Goal: Information Seeking & Learning: Find specific page/section

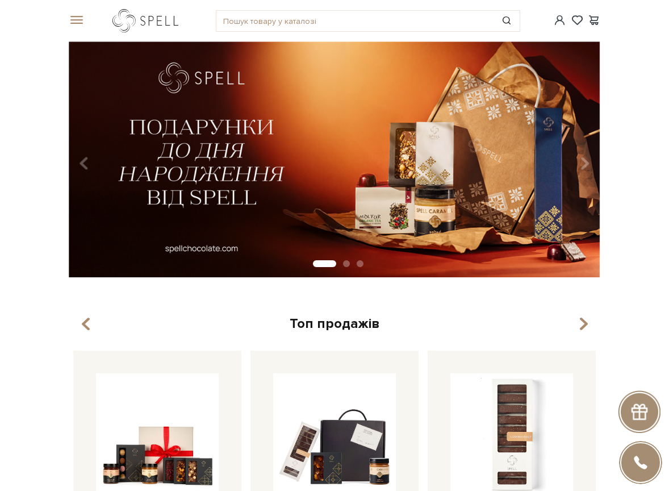
click at [150, 19] on link "logo" at bounding box center [147, 20] width 71 height 23
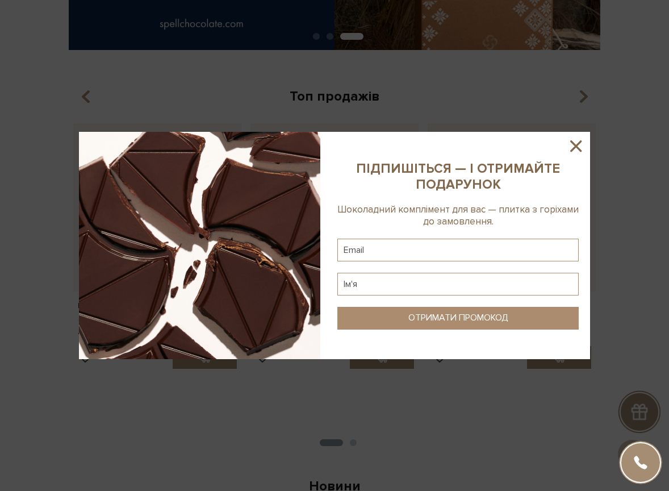
click at [578, 145] on icon at bounding box center [575, 145] width 11 height 11
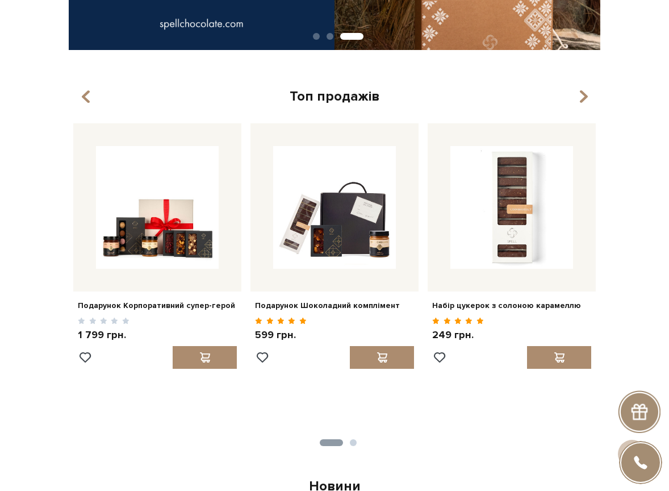
scroll to position [0, 0]
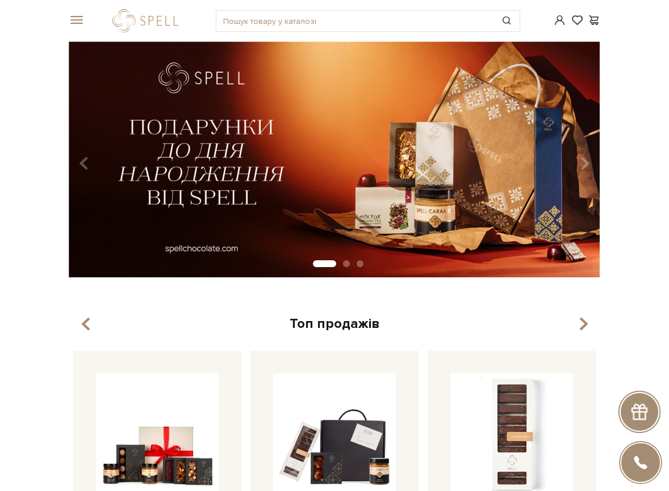
click at [152, 16] on div at bounding box center [147, 20] width 71 height 23
click at [153, 20] on div at bounding box center [147, 20] width 71 height 23
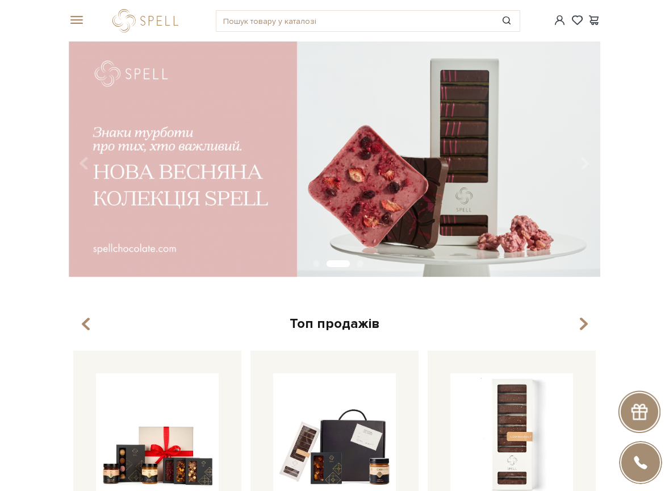
click at [351, 330] on div "Топ продажів" at bounding box center [334, 324] width 531 height 18
drag, startPoint x: 123, startPoint y: 58, endPoint x: 128, endPoint y: 66, distance: 8.7
click at [128, 66] on img at bounding box center [334, 159] width 531 height 236
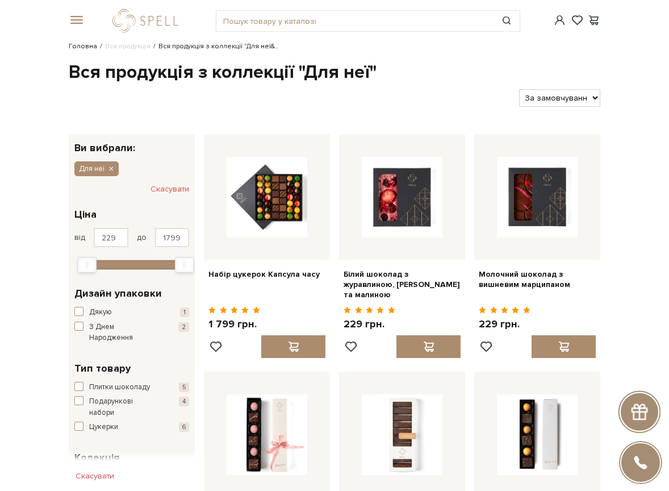
click at [82, 44] on link "Головна" at bounding box center [83, 46] width 28 height 9
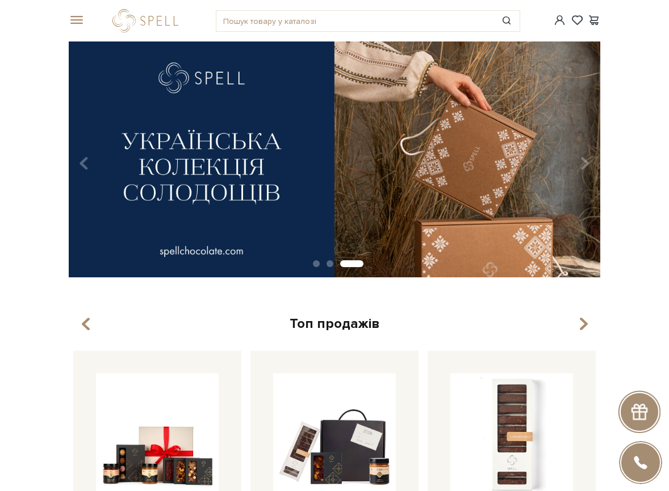
click at [212, 74] on img at bounding box center [334, 159] width 531 height 236
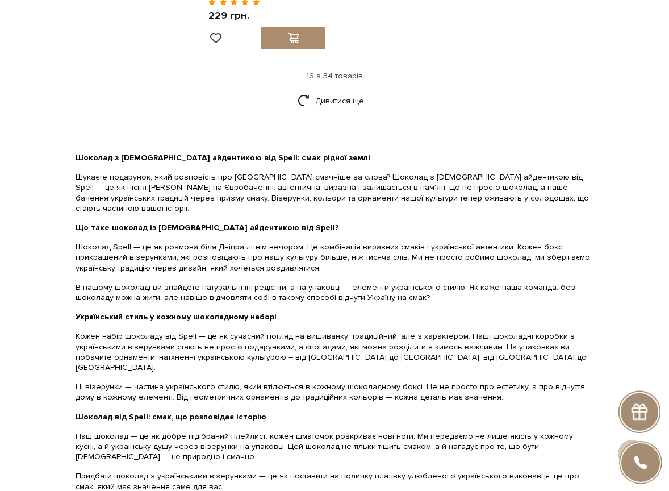
scroll to position [1476, 0]
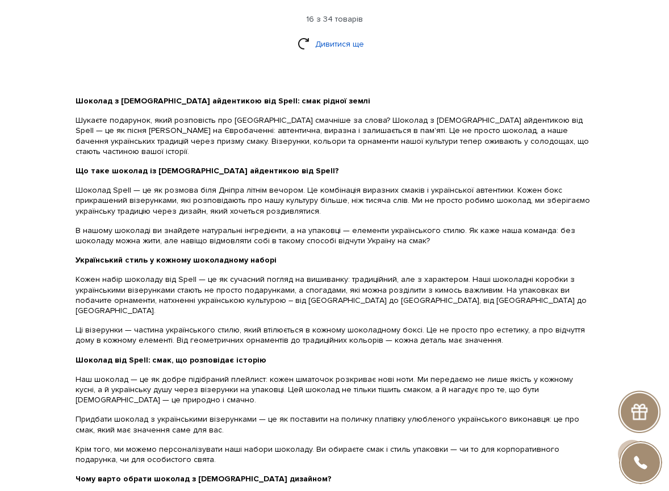
click at [324, 34] on link "Дивитися ще" at bounding box center [334, 44] width 74 height 20
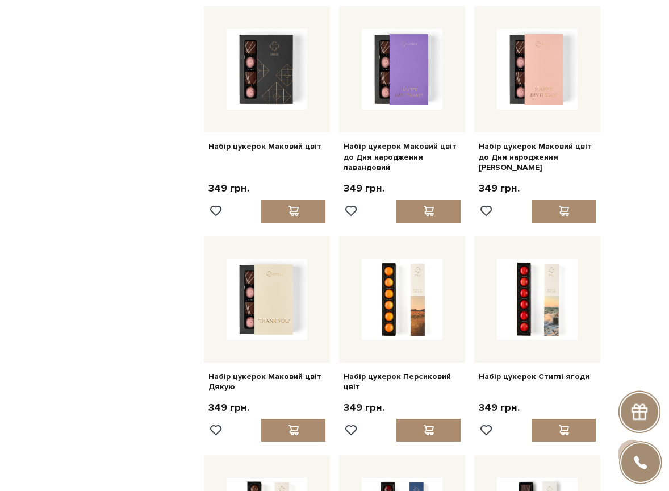
scroll to position [2606, 0]
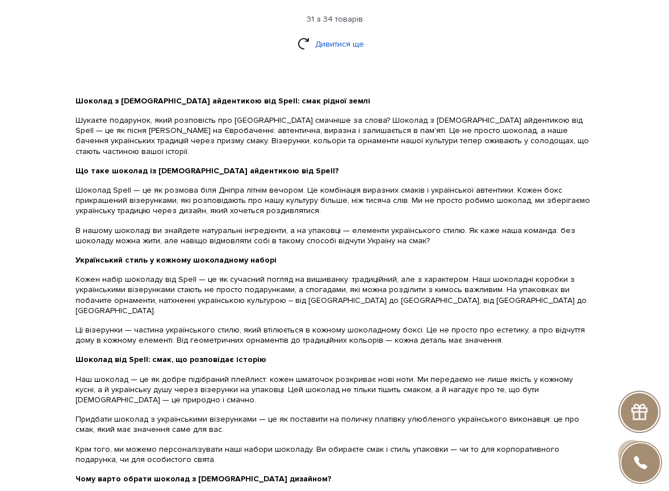
click at [329, 34] on link "Дивитися ще" at bounding box center [334, 44] width 74 height 20
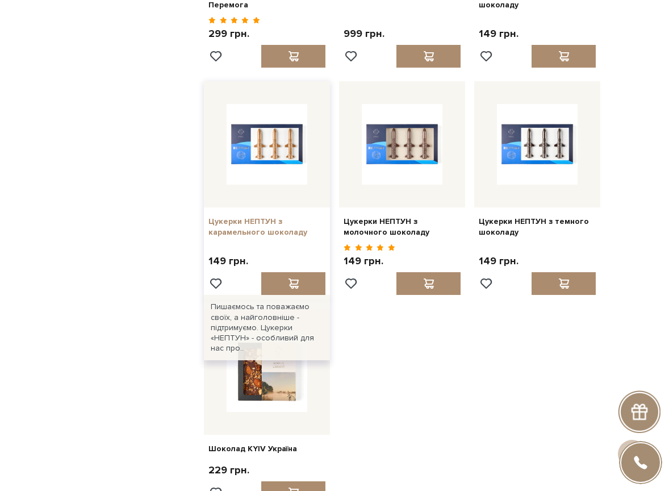
scroll to position [2588, 0]
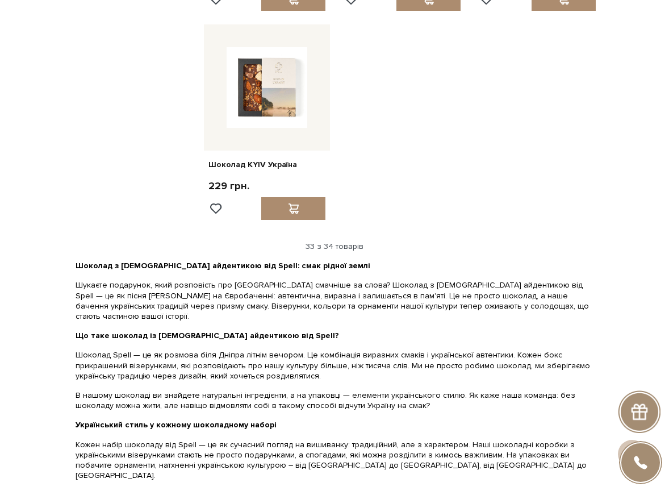
click at [357, 241] on div "33 з 34 товарів" at bounding box center [334, 246] width 540 height 10
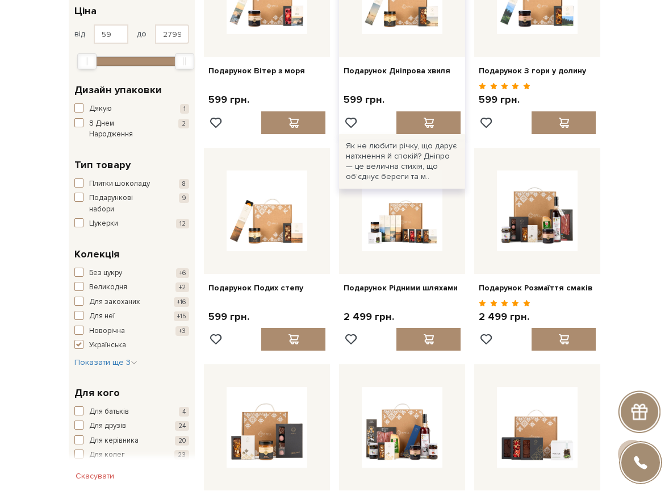
scroll to position [0, 0]
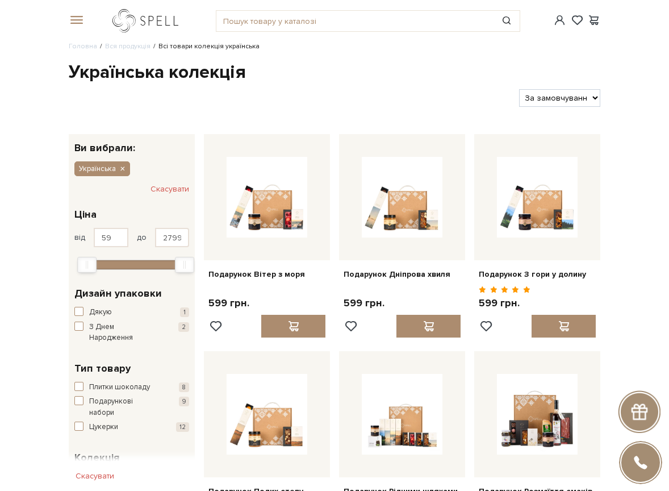
click at [149, 20] on link "logo" at bounding box center [147, 20] width 71 height 23
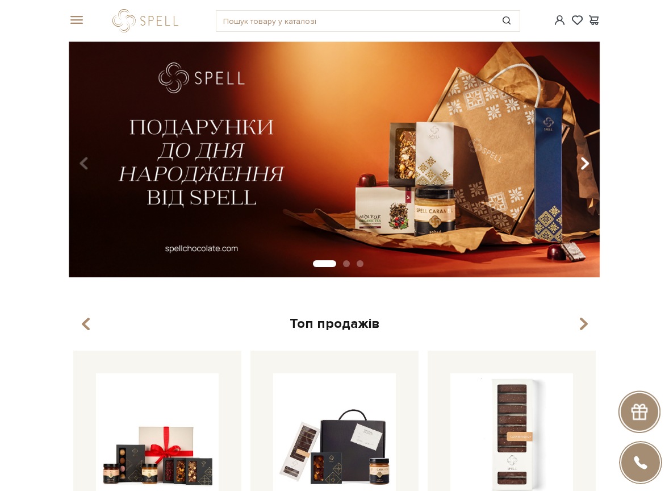
click at [580, 157] on icon "Carousel Navigation" at bounding box center [585, 162] width 10 height 19
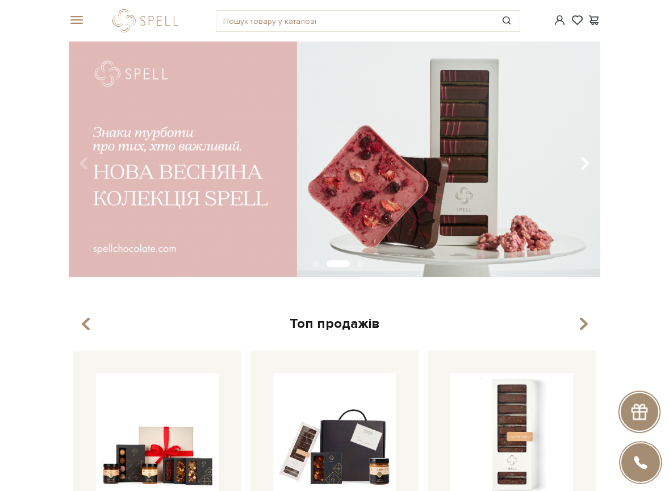
click at [580, 157] on icon "Carousel Navigation" at bounding box center [585, 162] width 10 height 19
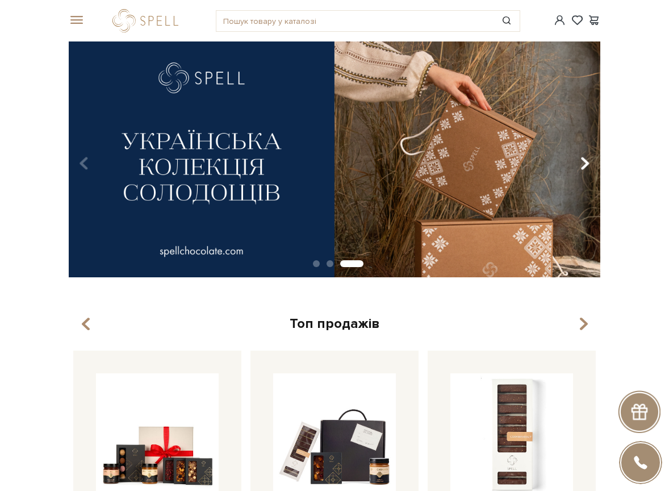
click at [580, 157] on icon "Carousel Navigation" at bounding box center [585, 162] width 10 height 19
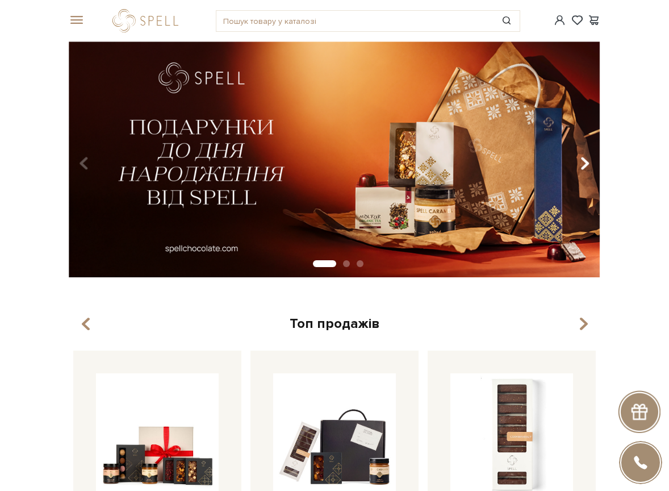
click at [580, 157] on icon "Carousel Navigation" at bounding box center [585, 162] width 10 height 19
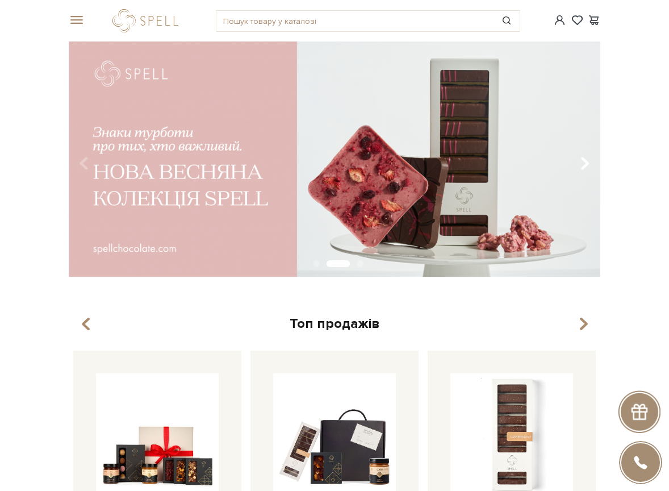
click at [580, 157] on icon "Carousel Navigation" at bounding box center [585, 162] width 10 height 19
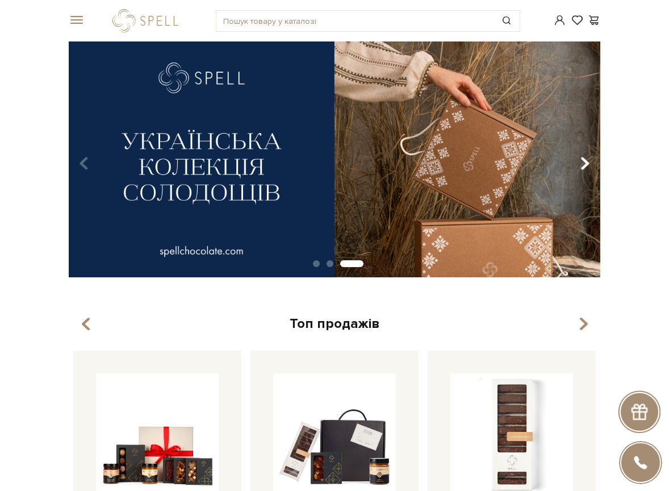
click at [580, 157] on icon "Carousel Navigation" at bounding box center [585, 162] width 10 height 19
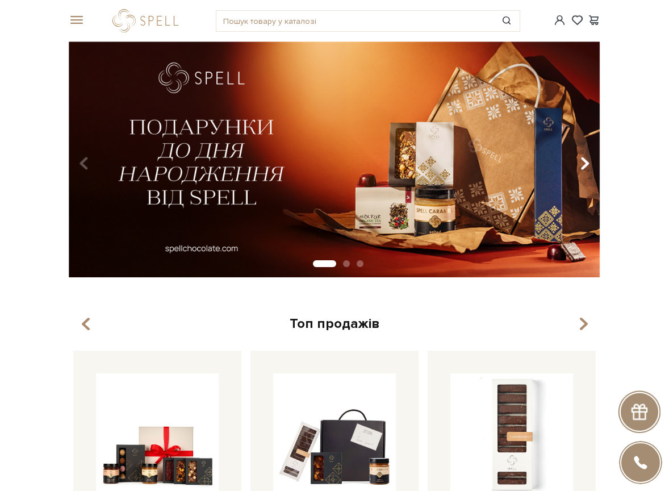
click at [580, 157] on icon "Carousel Navigation" at bounding box center [585, 162] width 10 height 19
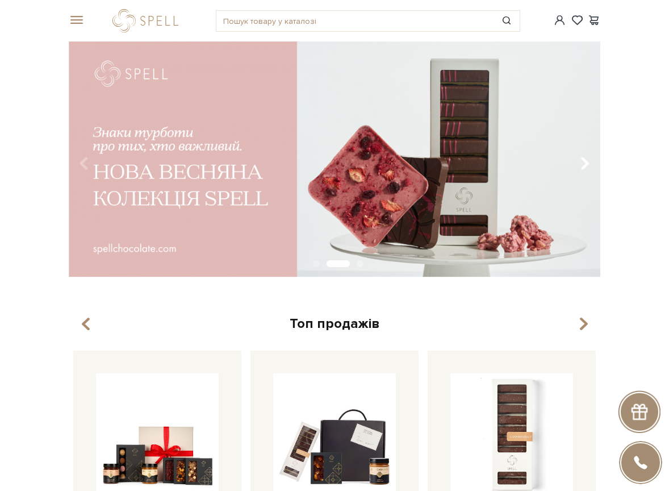
click at [580, 157] on icon "Carousel Navigation" at bounding box center [585, 162] width 10 height 19
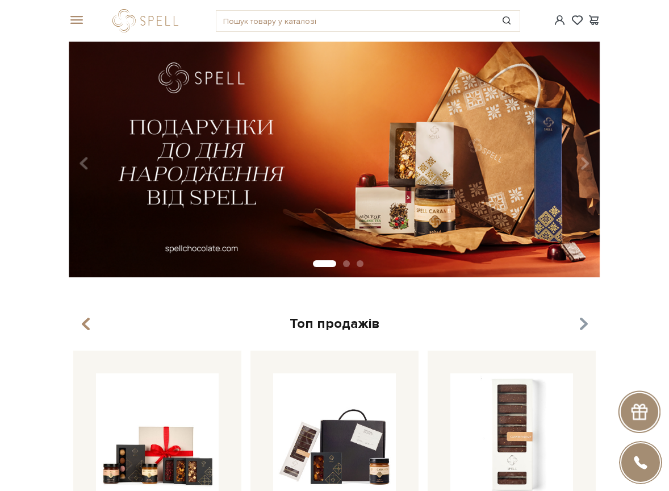
click at [581, 316] on icon "button" at bounding box center [584, 324] width 10 height 19
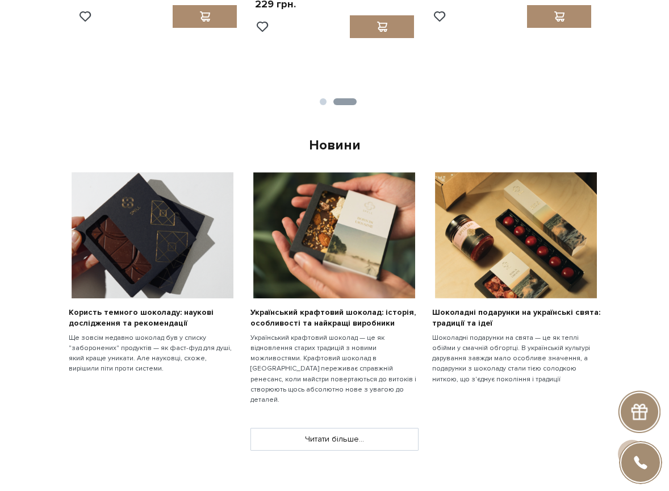
scroll to position [681, 0]
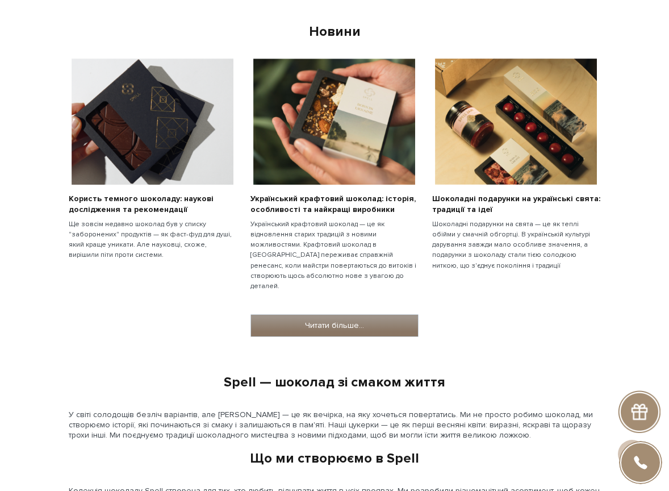
click at [320, 315] on link "Читати більше..." at bounding box center [334, 326] width 167 height 22
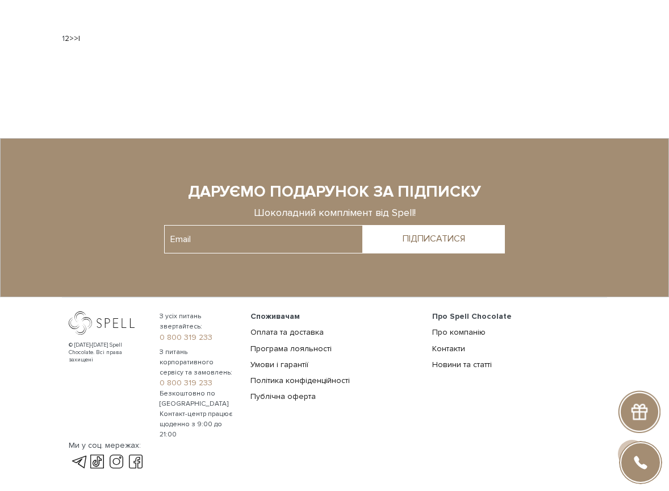
scroll to position [1083, 0]
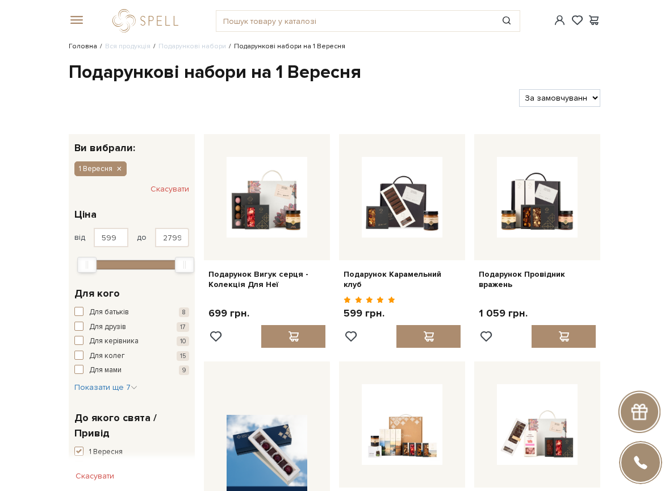
click at [78, 45] on link "Головна" at bounding box center [83, 46] width 28 height 9
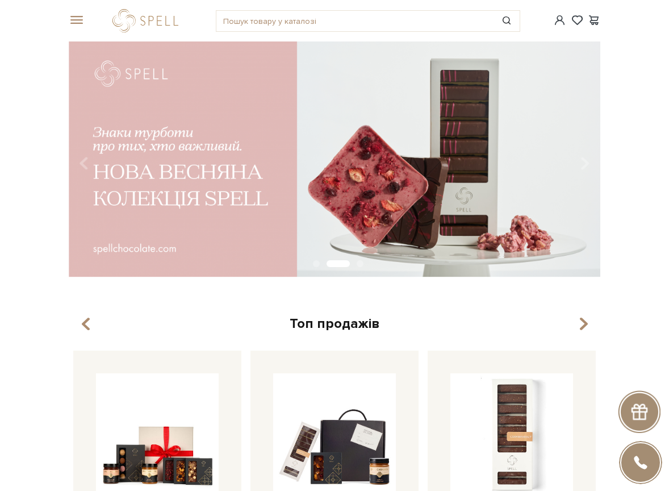
click at [77, 16] on span at bounding box center [74, 20] width 11 height 10
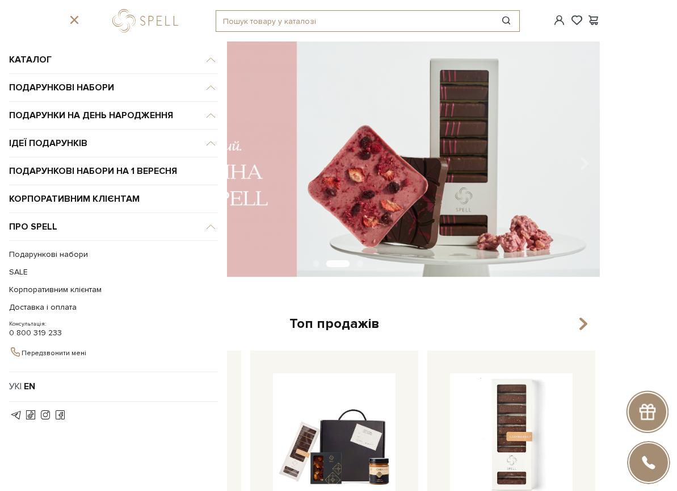
click at [288, 23] on input "text" at bounding box center [354, 21] width 277 height 20
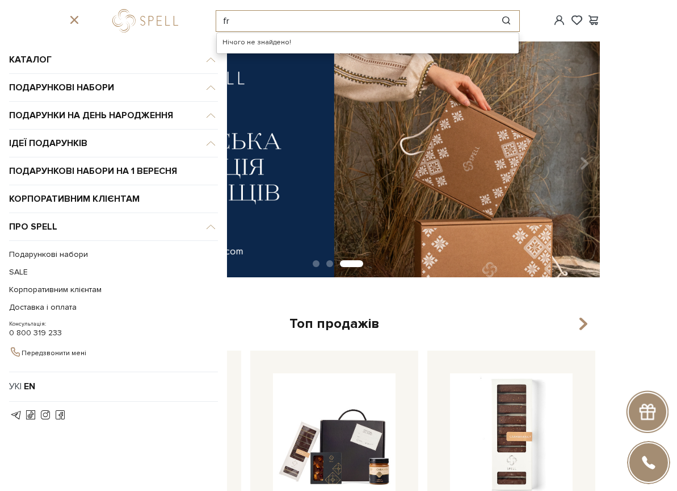
type input "f"
type input "акция"
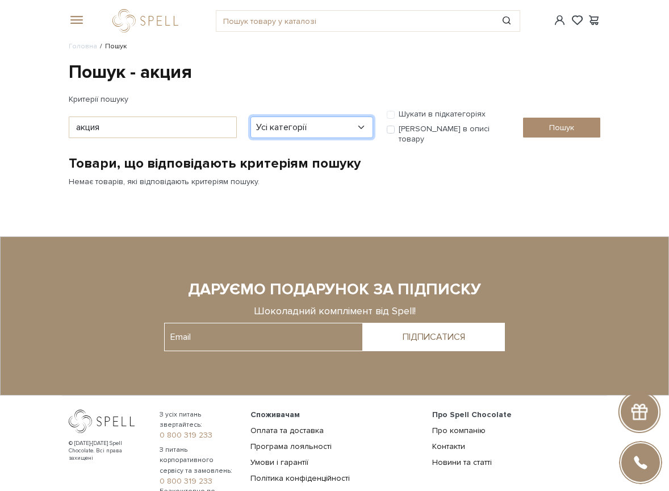
click at [353, 123] on select "Усі категорії акція Без категорії Бокси - для головної сторінки Вся продукція […" at bounding box center [311, 127] width 123 height 22
select select "79"
click at [250, 116] on select "Усі категорії акція Без категорії Бокси - для головної сторінки Вся продукція […" at bounding box center [311, 127] width 123 height 22
click at [558, 119] on input "Пошук" at bounding box center [561, 128] width 77 height 20
click at [362, 120] on select "Усі категорії акція Без категорії Бокси - для головної сторінки Вся продукція 1…" at bounding box center [311, 127] width 123 height 22
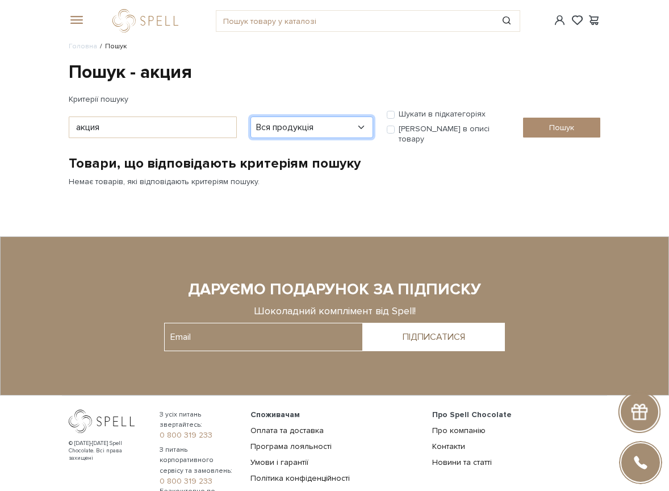
select select "94"
click at [250, 116] on select "Усі категорії акція Без категорії Бокси - для головної сторінки Вся продукція 1…" at bounding box center [311, 127] width 123 height 22
click at [390, 116] on input "Шукати в підкатегоріях" at bounding box center [391, 115] width 8 height 8
checkbox input "true"
drag, startPoint x: 298, startPoint y: 124, endPoint x: 11, endPoint y: 103, distance: 287.5
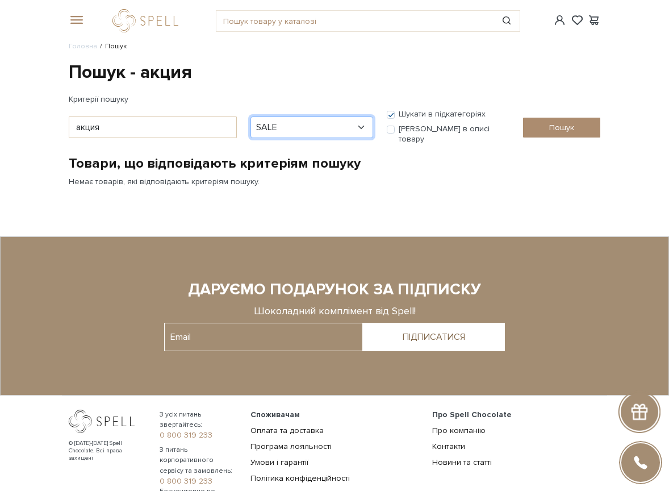
click at [11, 103] on body "Каталог Всі солодощі Дивитись всі Новинки Бестселери SALE" at bounding box center [334, 288] width 669 height 577
click at [548, 127] on input "Пошук" at bounding box center [561, 128] width 77 height 20
